Goal: Contribute content: Add original content to the website for others to see

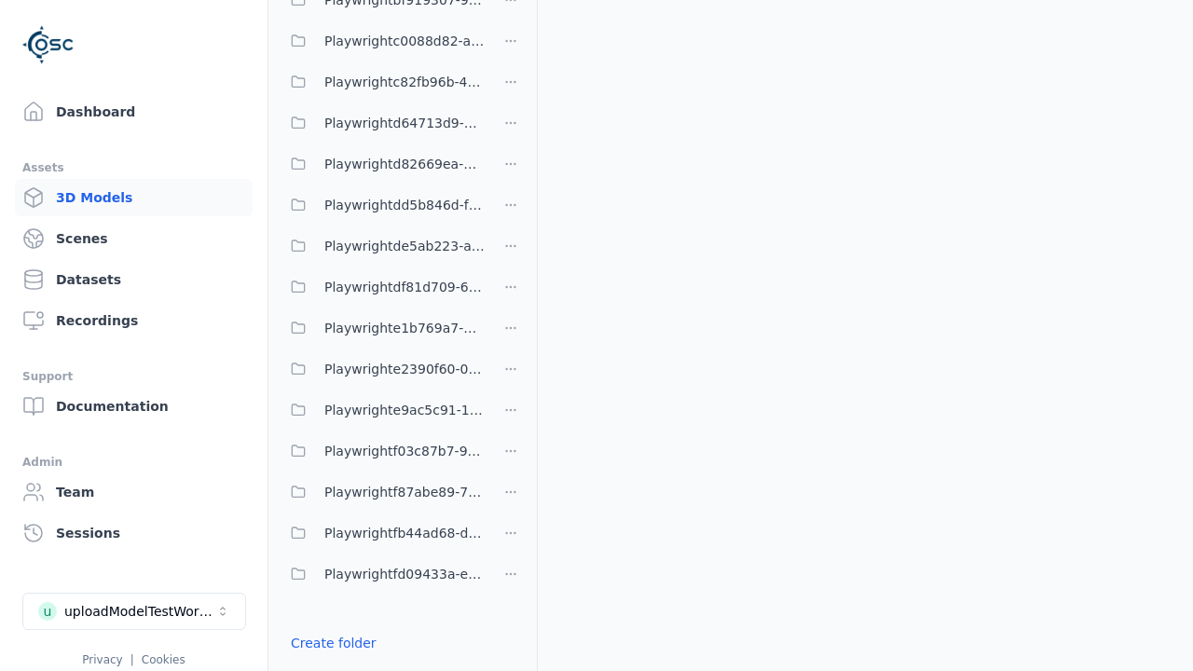
scroll to position [404, 0]
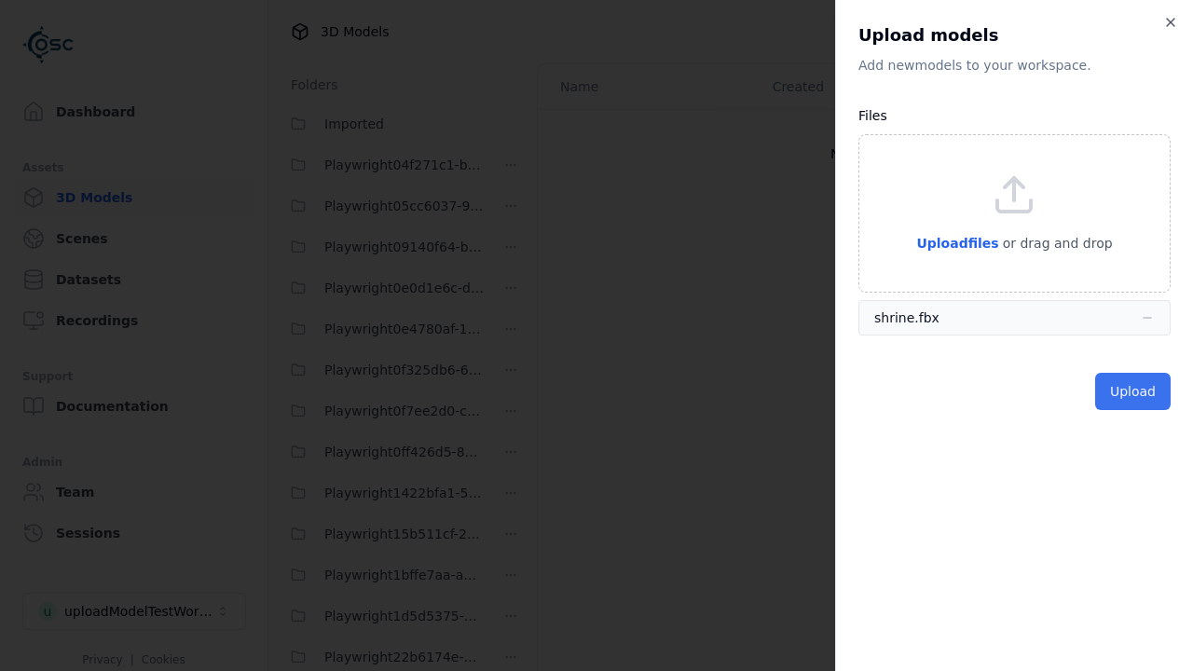
click at [1136, 392] on button "Upload" at bounding box center [1134, 391] width 76 height 37
